Goal: Navigation & Orientation: Find specific page/section

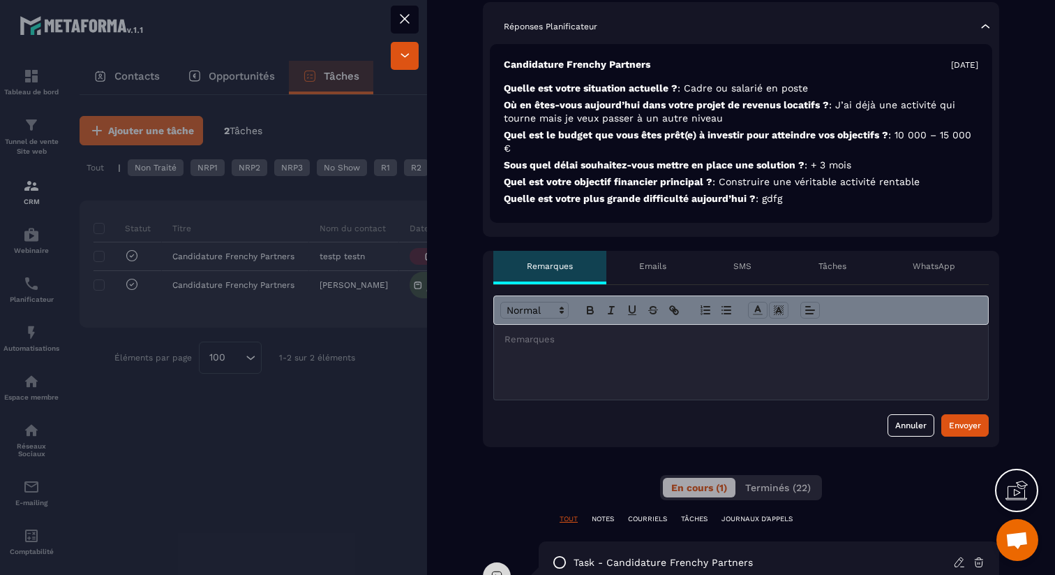
scroll to position [383, 0]
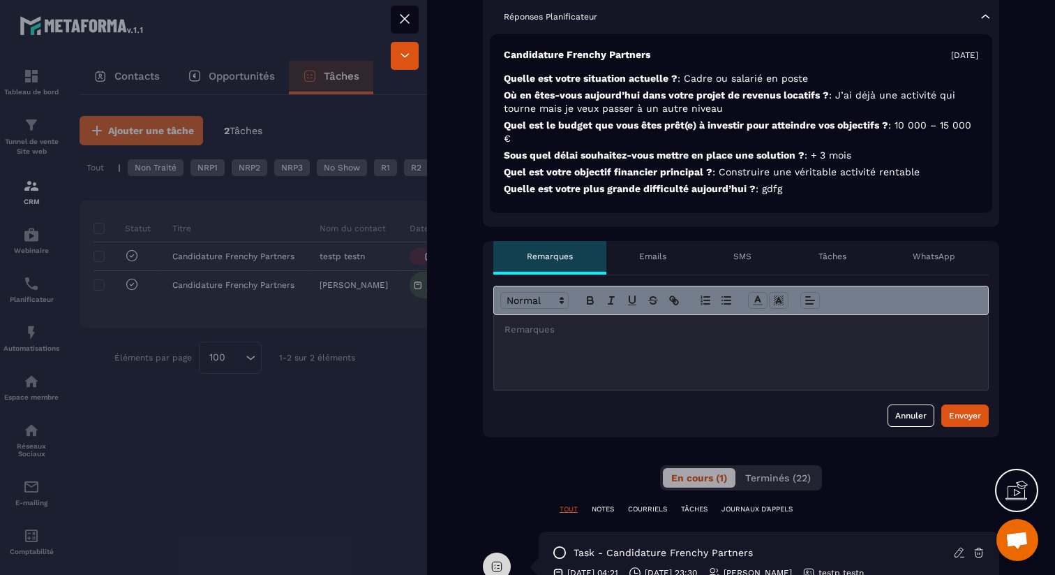
click at [672, 263] on div "Emails" at bounding box center [654, 258] width 94 height 34
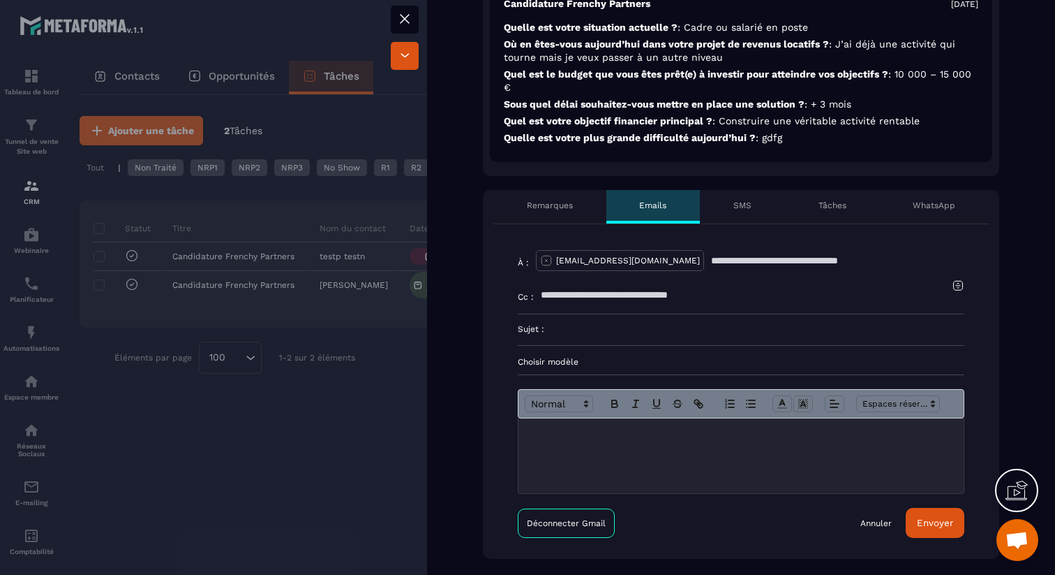
scroll to position [437, 0]
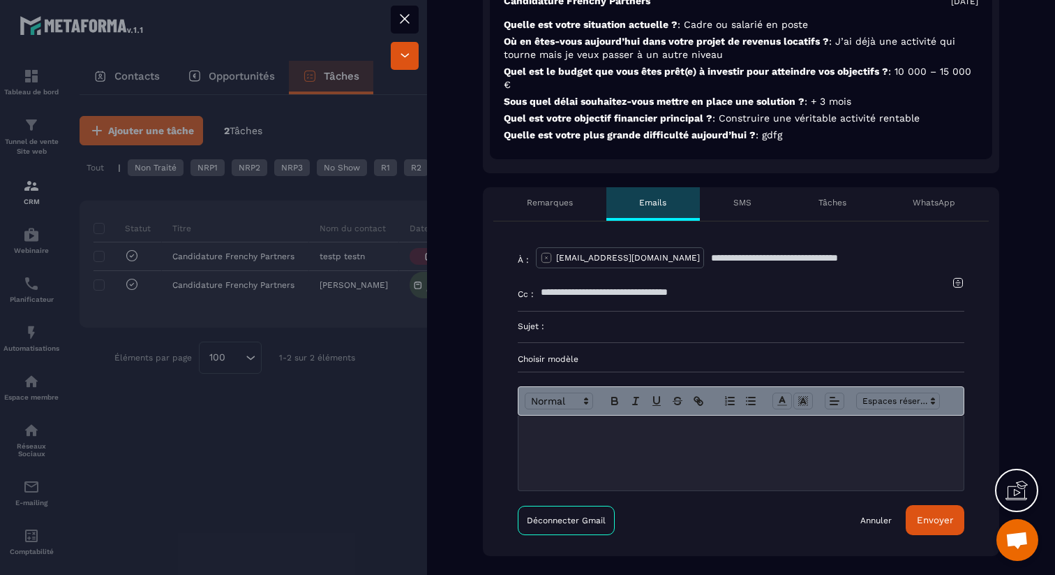
click at [547, 260] on icon at bounding box center [546, 257] width 13 height 13
click at [565, 258] on input "text" at bounding box center [750, 257] width 429 height 31
type input "**********"
click at [573, 327] on input at bounding box center [754, 326] width 420 height 31
type input "***"
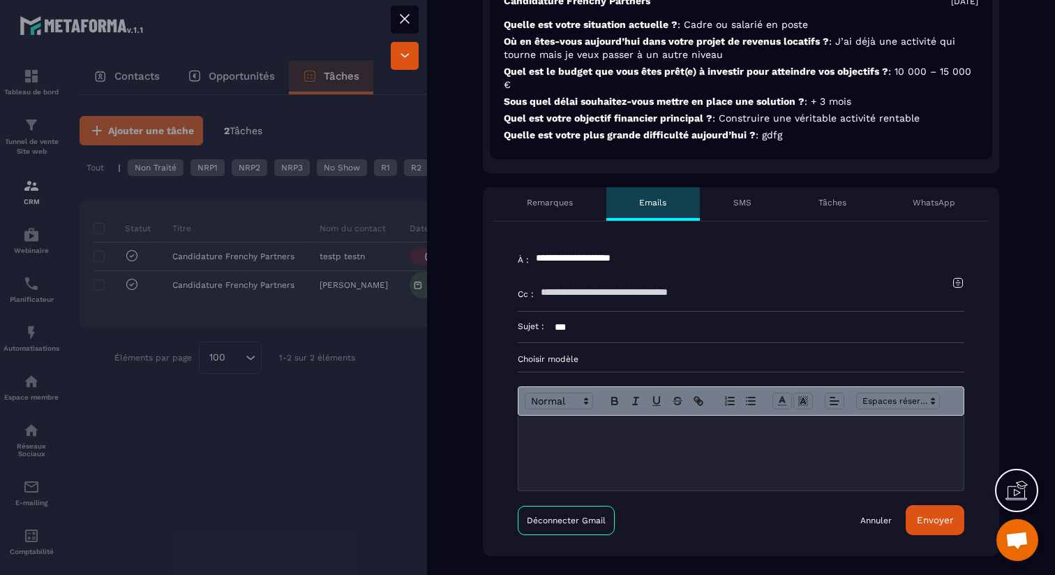
click at [567, 435] on p at bounding box center [741, 430] width 424 height 13
click at [950, 521] on button "Envoyer" at bounding box center [935, 520] width 59 height 30
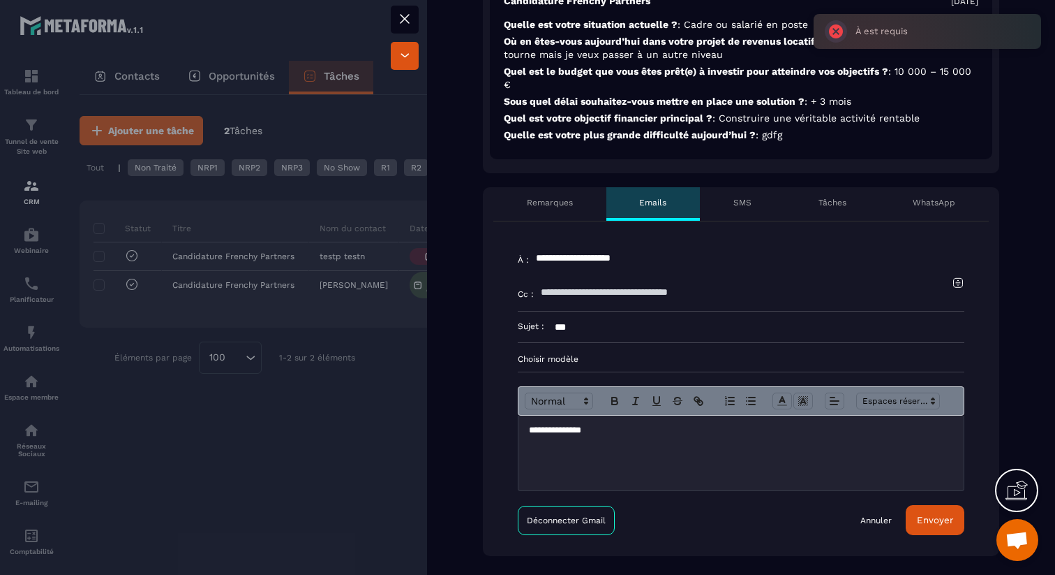
click at [692, 257] on input "**********" at bounding box center [750, 257] width 429 height 31
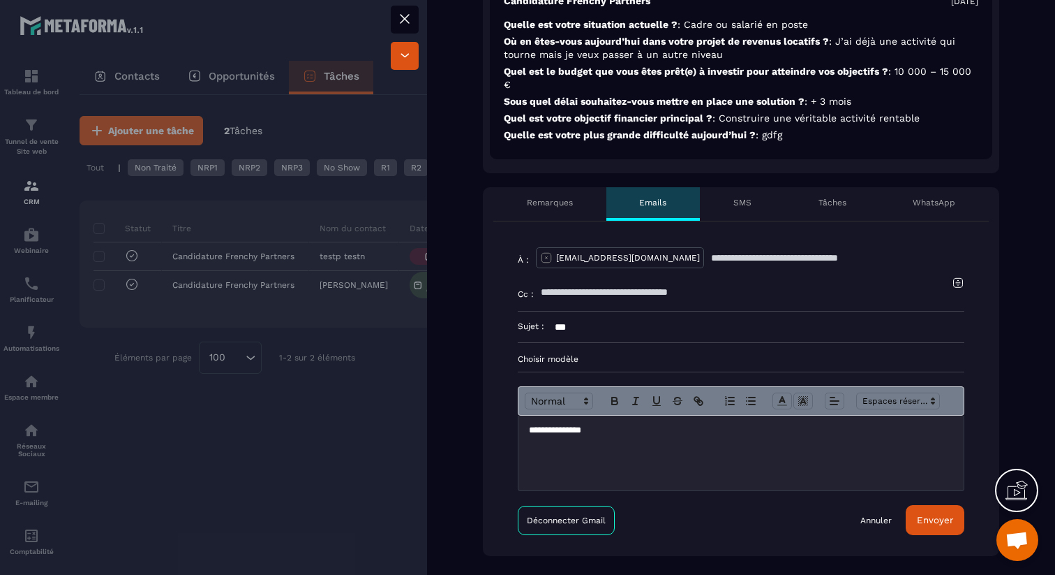
click at [936, 520] on button "Envoyer" at bounding box center [935, 520] width 59 height 30
click at [546, 257] on icon at bounding box center [547, 258] width 10 height 10
click at [558, 258] on input "text" at bounding box center [750, 257] width 429 height 31
type input "**********"
click at [571, 332] on input at bounding box center [754, 326] width 420 height 31
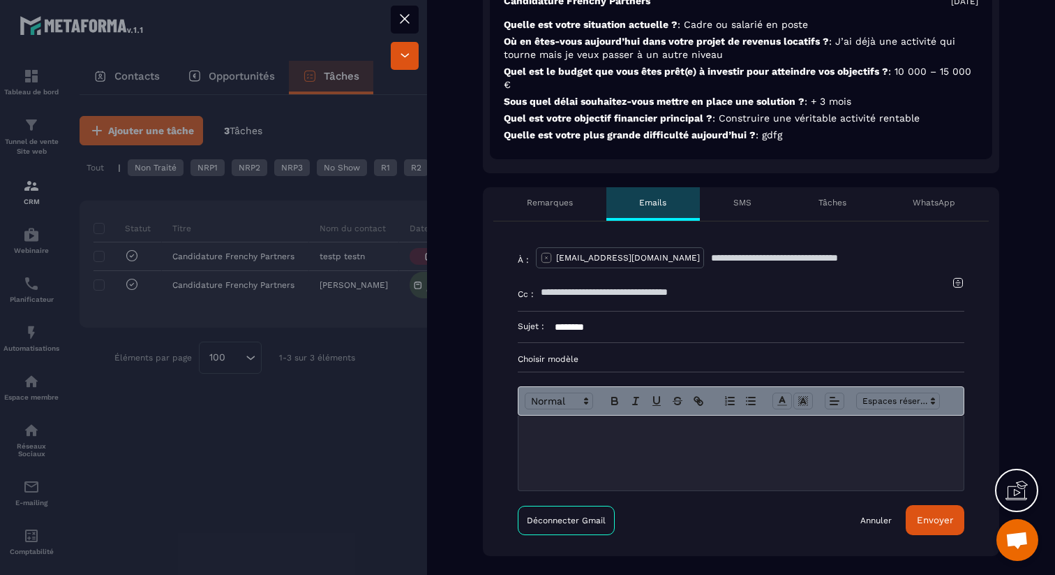
type input "********"
click at [585, 425] on p at bounding box center [741, 430] width 424 height 13
click at [942, 516] on button "Envoyer" at bounding box center [935, 520] width 59 height 30
click at [961, 210] on div "WhatsApp" at bounding box center [935, 204] width 110 height 34
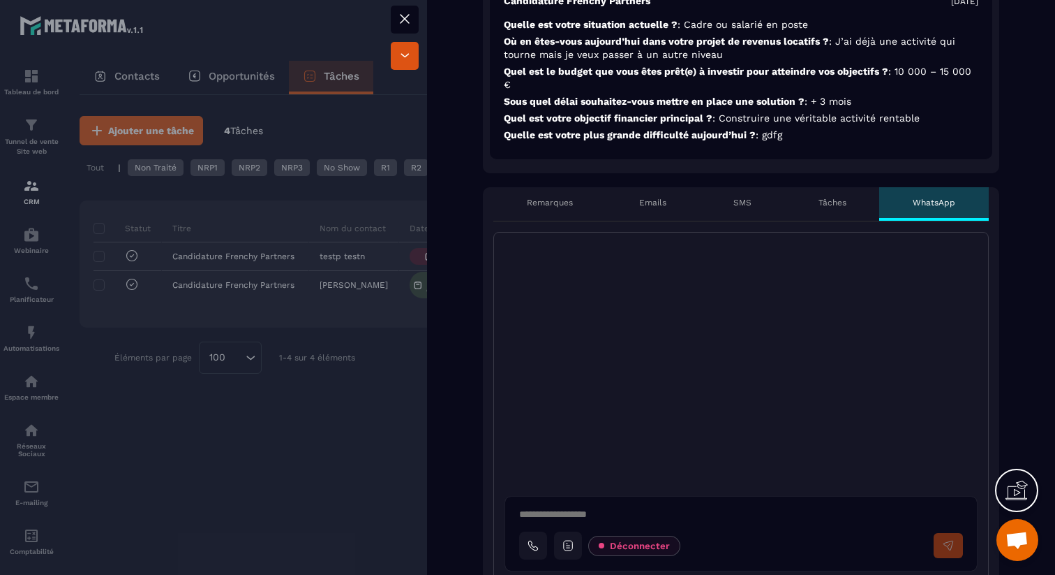
click at [606, 518] on textarea at bounding box center [746, 515] width 455 height 17
click at [571, 198] on p "Remarques" at bounding box center [550, 202] width 46 height 11
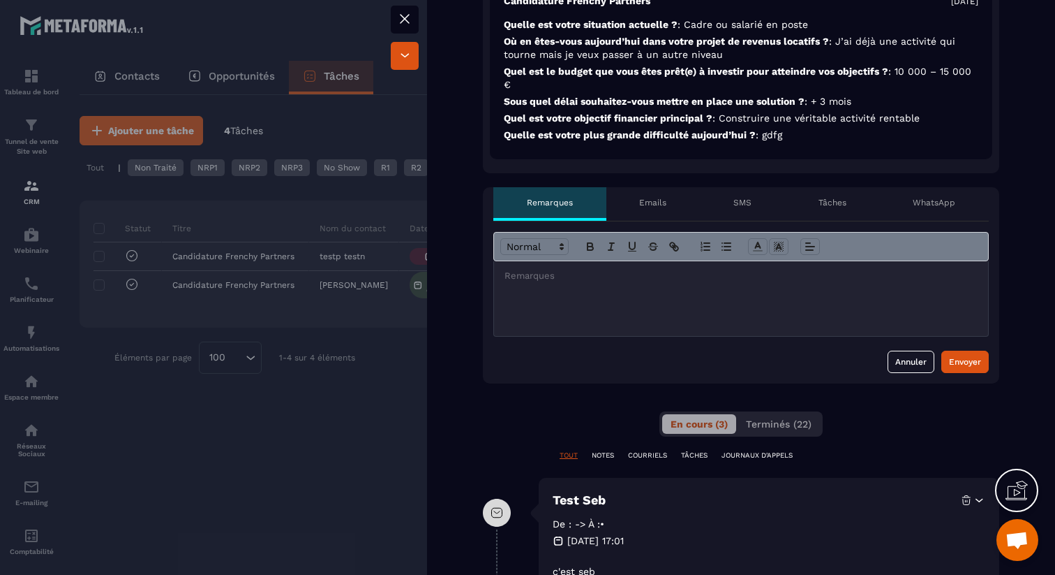
click at [548, 286] on div at bounding box center [741, 298] width 494 height 75
click at [423, 13] on div at bounding box center [527, 287] width 1055 height 575
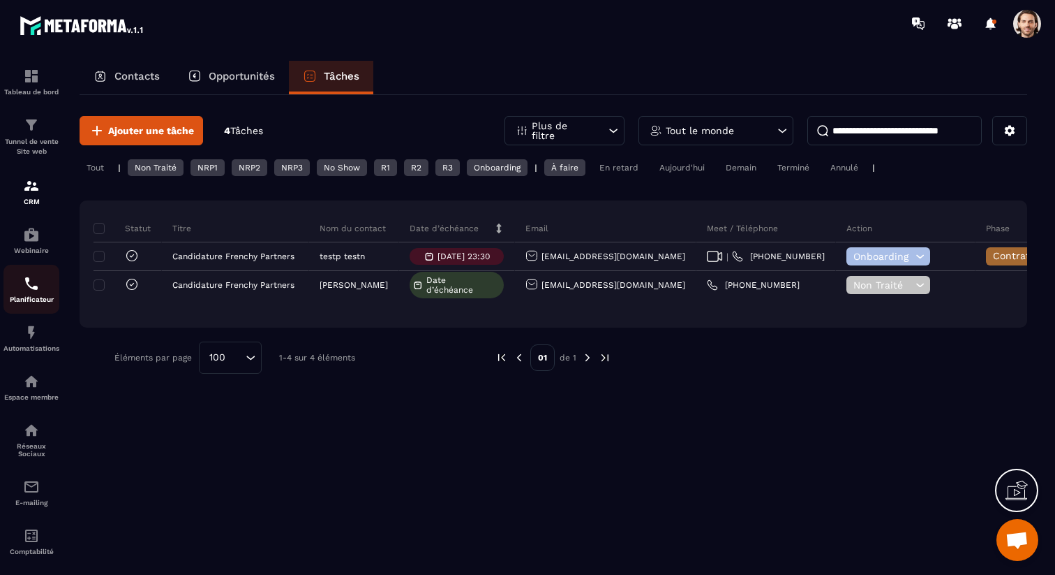
click at [40, 299] on p "Planificateur" at bounding box center [31, 299] width 56 height 8
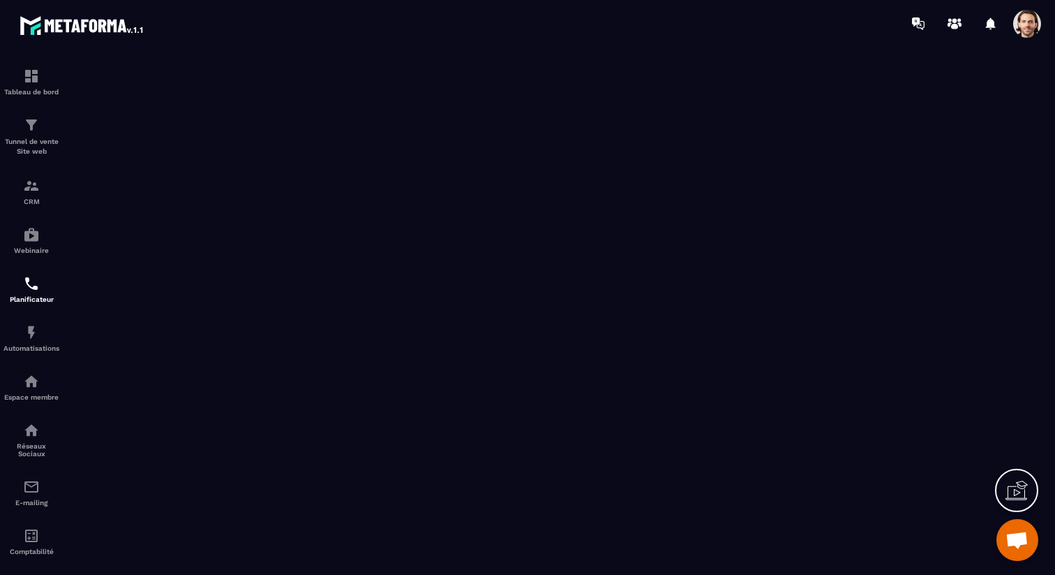
click at [1026, 18] on span at bounding box center [1028, 24] width 28 height 28
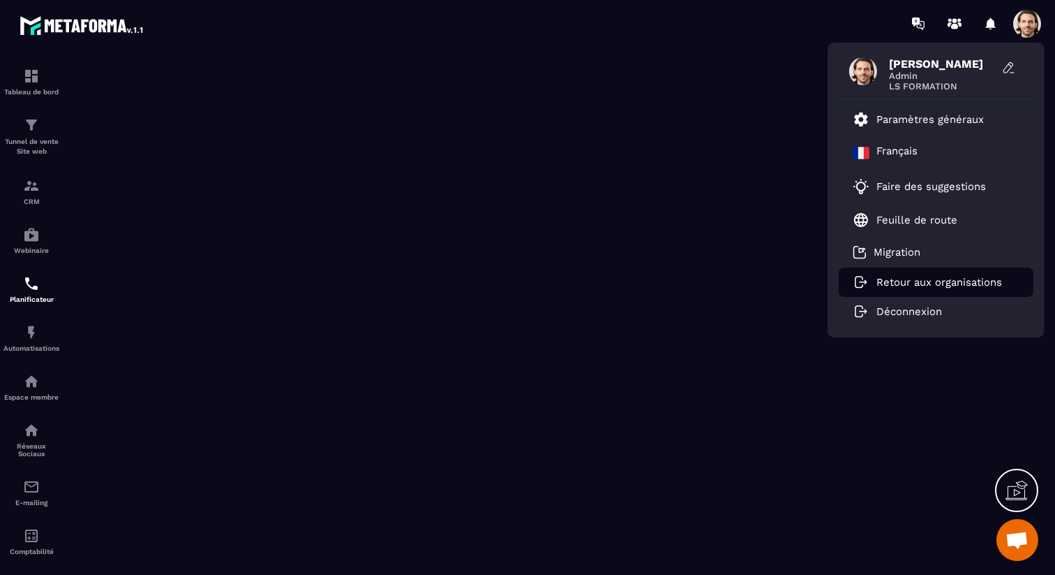
click at [946, 279] on p "Retour aux organisations" at bounding box center [940, 282] width 126 height 13
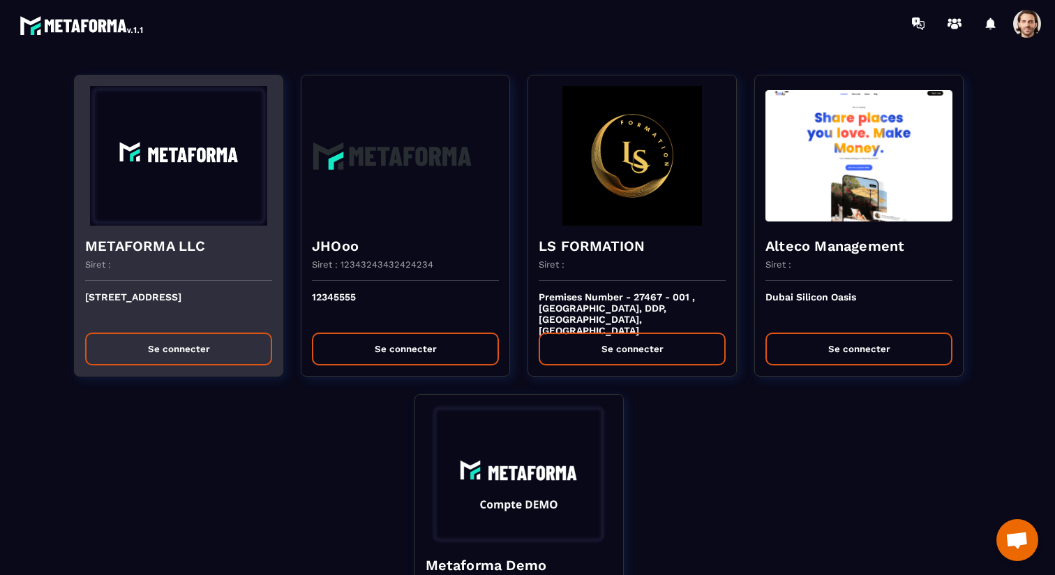
click at [232, 198] on img at bounding box center [178, 156] width 187 height 140
